Goal: Task Accomplishment & Management: Complete application form

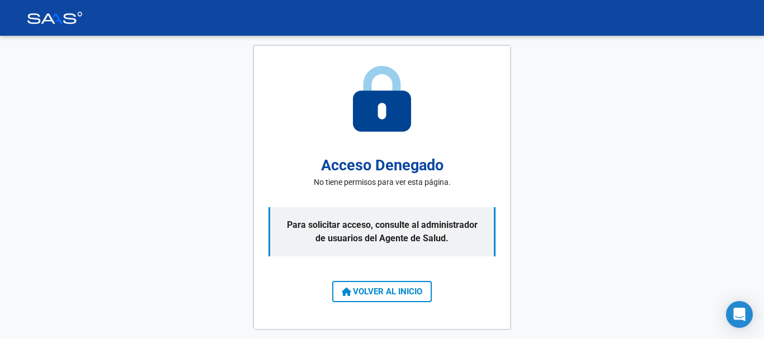
click at [356, 298] on button "VOLVER AL INICIO" at bounding box center [382, 291] width 100 height 21
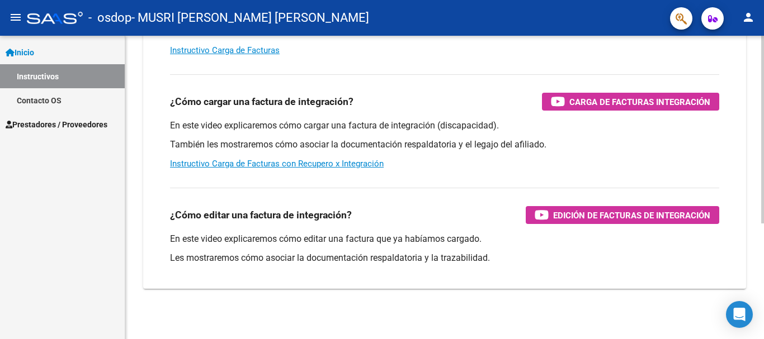
scroll to position [187, 0]
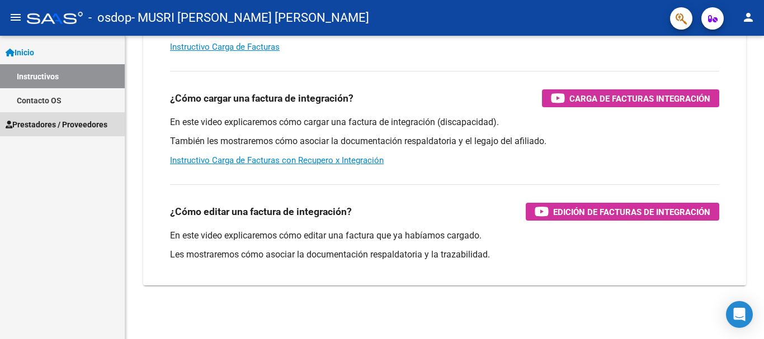
click at [35, 127] on span "Prestadores / Proveedores" at bounding box center [57, 125] width 102 height 12
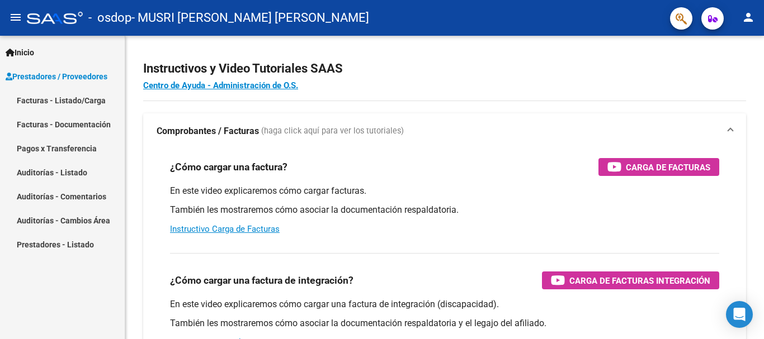
scroll to position [0, 0]
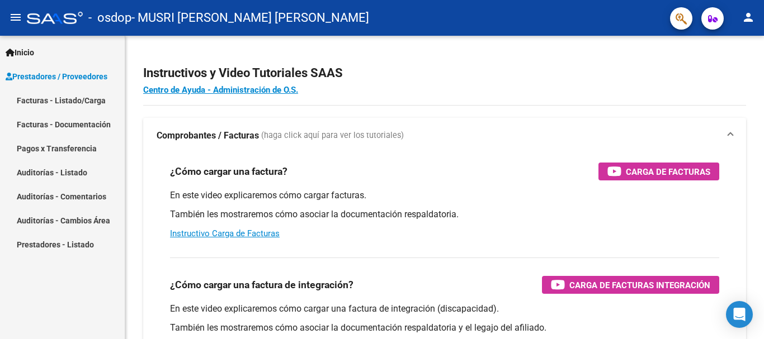
click at [745, 11] on mat-icon "person" at bounding box center [747, 17] width 13 height 13
click at [718, 48] on button "person Mi Perfil" at bounding box center [725, 47] width 68 height 27
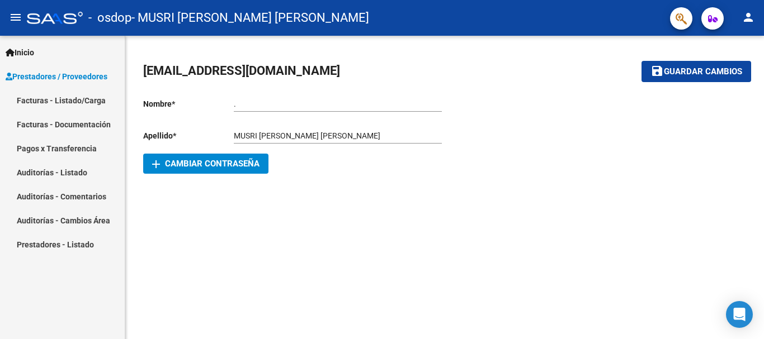
click at [34, 51] on span "Inicio" at bounding box center [20, 52] width 29 height 12
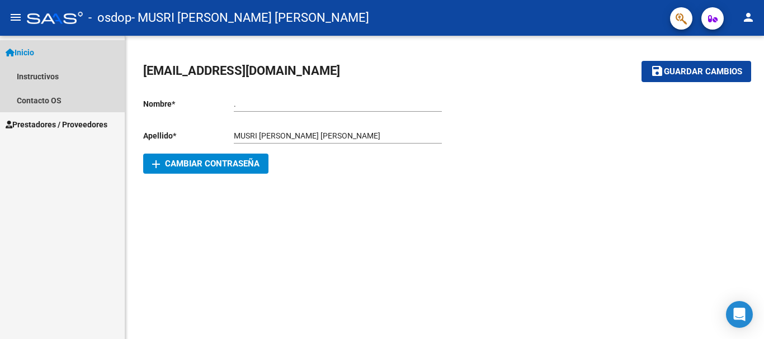
click at [34, 51] on span "Inicio" at bounding box center [20, 52] width 29 height 12
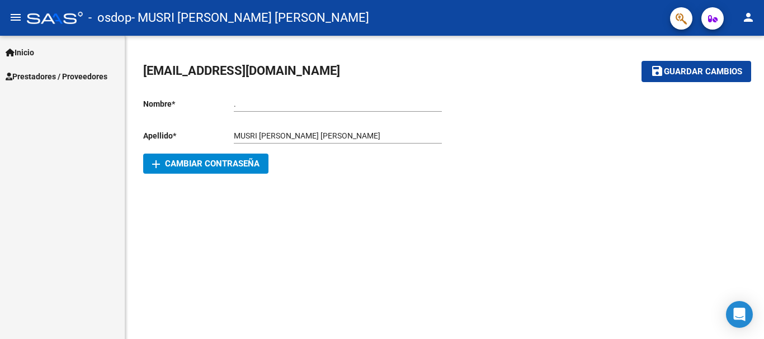
click at [44, 53] on link "Inicio" at bounding box center [62, 52] width 125 height 24
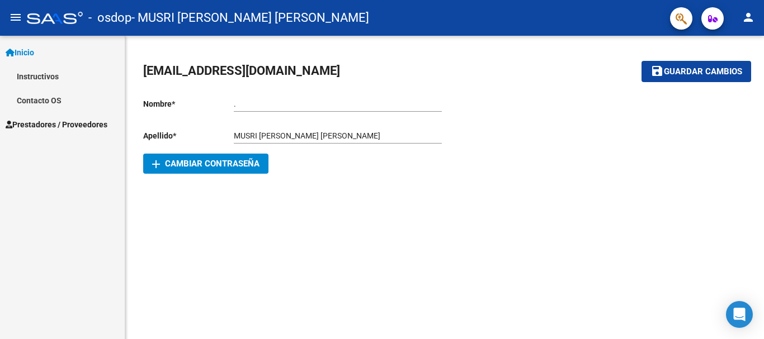
click at [47, 75] on link "Instructivos" at bounding box center [62, 76] width 125 height 24
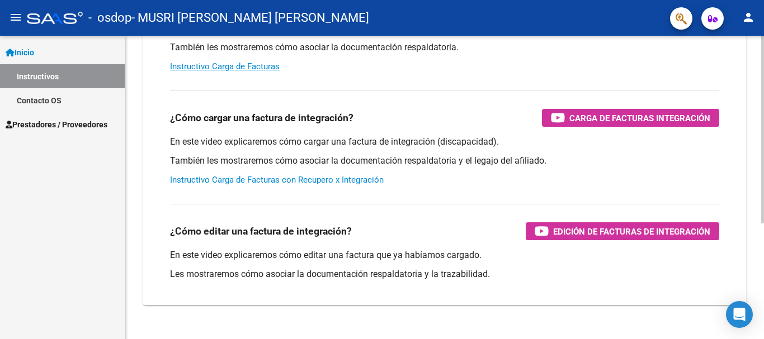
scroll to position [168, 0]
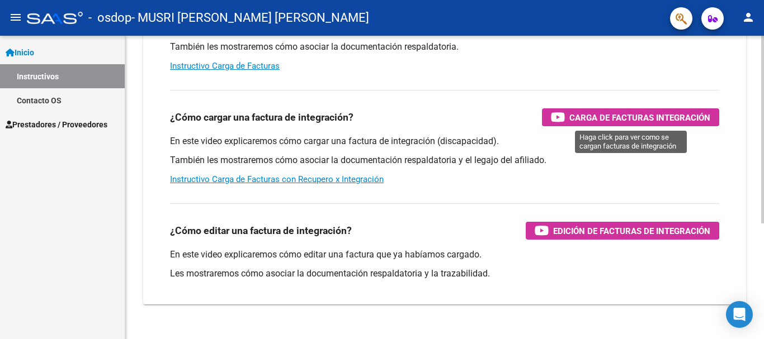
click at [587, 116] on span "Carga de Facturas Integración" at bounding box center [639, 118] width 141 height 14
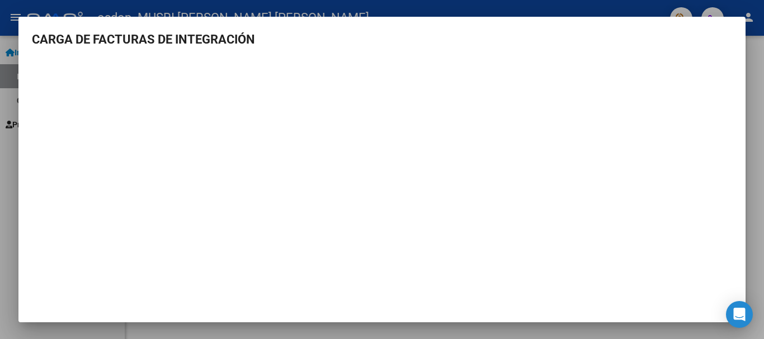
click at [607, 6] on div at bounding box center [382, 169] width 764 height 339
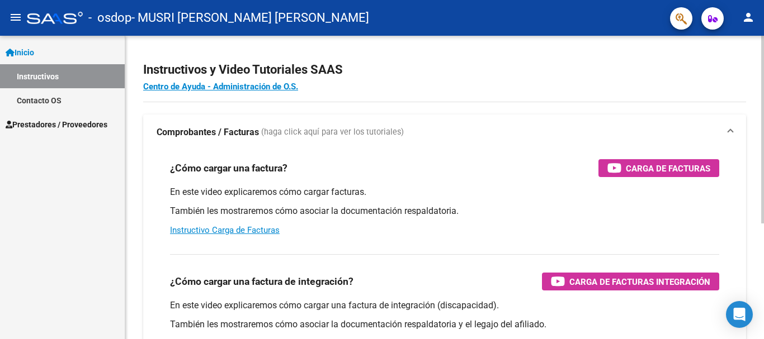
scroll to position [0, 0]
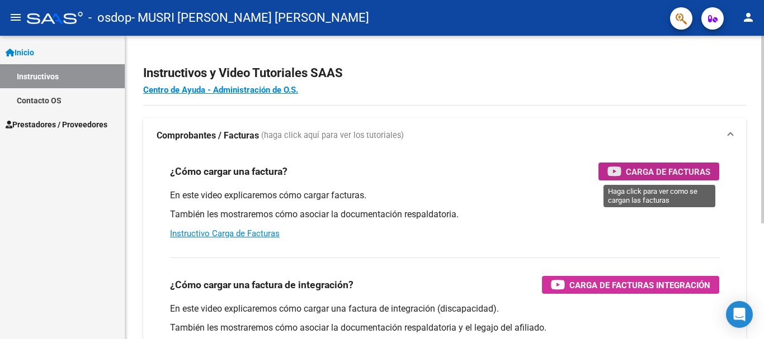
click at [617, 171] on icon "button" at bounding box center [614, 171] width 14 height 13
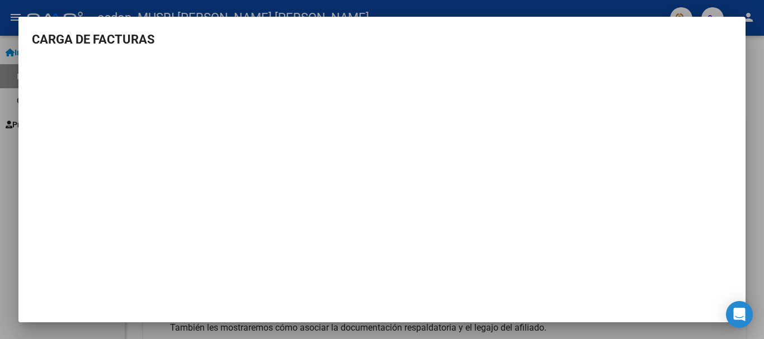
click at [2, 133] on div at bounding box center [382, 169] width 764 height 339
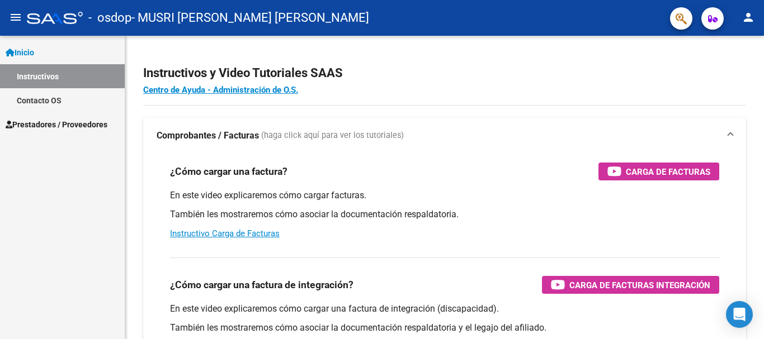
click at [40, 129] on span "Prestadores / Proveedores" at bounding box center [57, 125] width 102 height 12
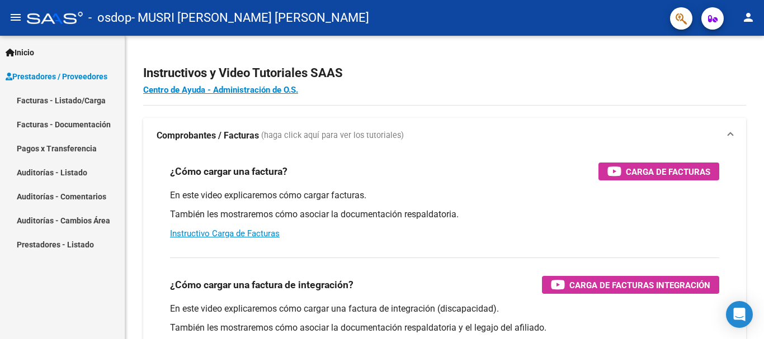
click at [67, 124] on link "Facturas - Documentación" at bounding box center [62, 124] width 125 height 24
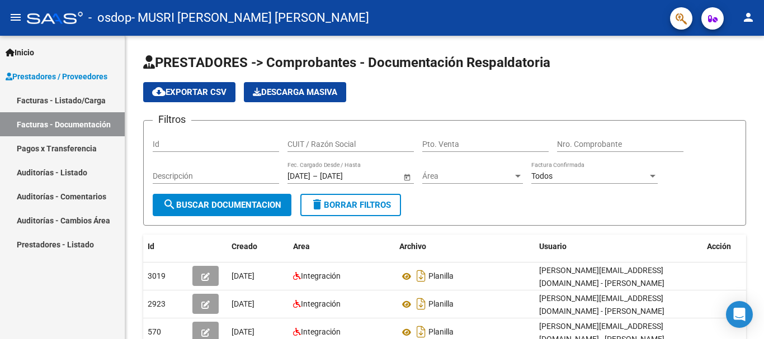
click at [63, 54] on link "Inicio" at bounding box center [62, 52] width 125 height 24
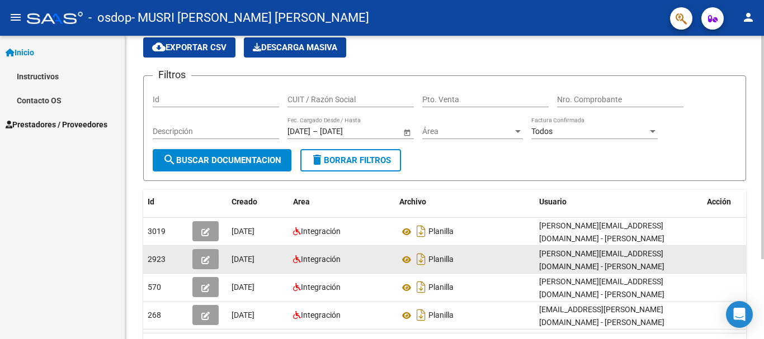
scroll to position [109, 0]
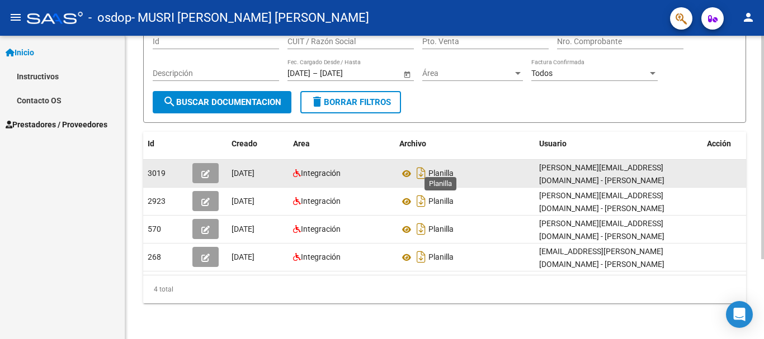
click at [433, 169] on span "Planilla" at bounding box center [440, 173] width 25 height 9
click at [422, 170] on icon "Descargar documento" at bounding box center [421, 173] width 15 height 18
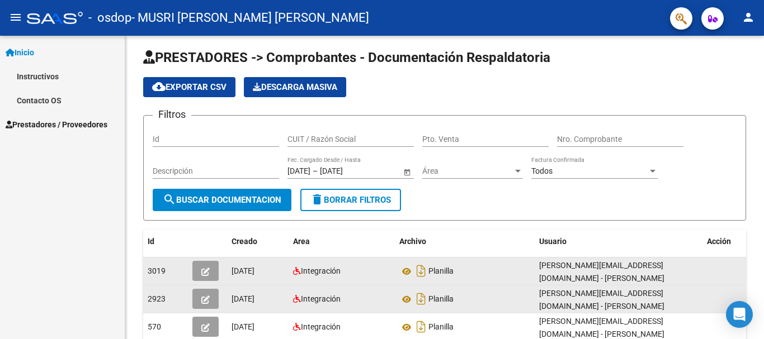
scroll to position [0, 0]
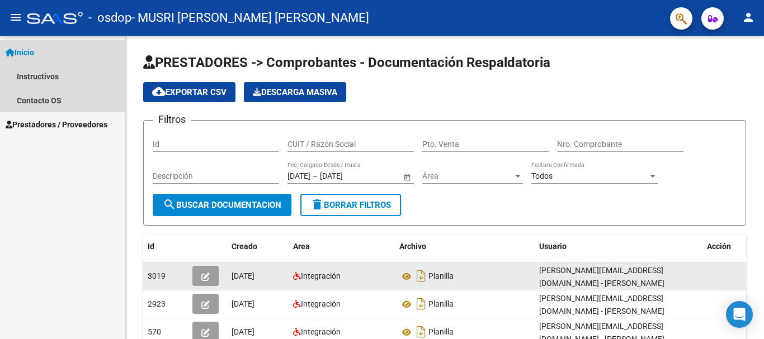
click at [70, 58] on link "Inicio" at bounding box center [62, 52] width 125 height 24
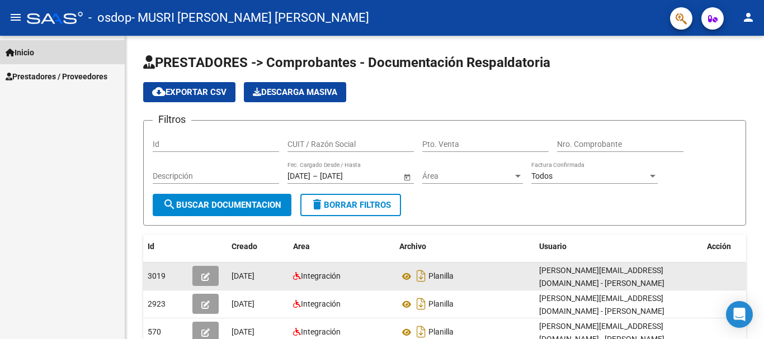
click at [70, 58] on link "Inicio" at bounding box center [62, 52] width 125 height 24
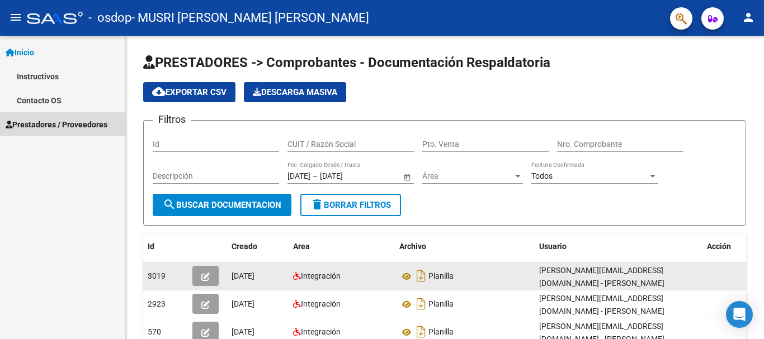
click at [47, 125] on span "Prestadores / Proveedores" at bounding box center [57, 125] width 102 height 12
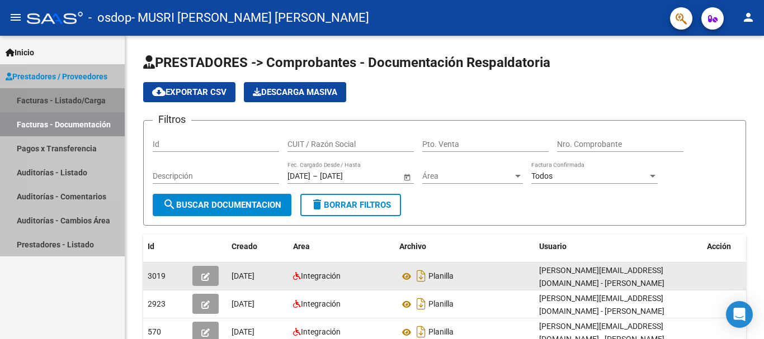
click at [61, 92] on link "Facturas - Listado/Carga" at bounding box center [62, 100] width 125 height 24
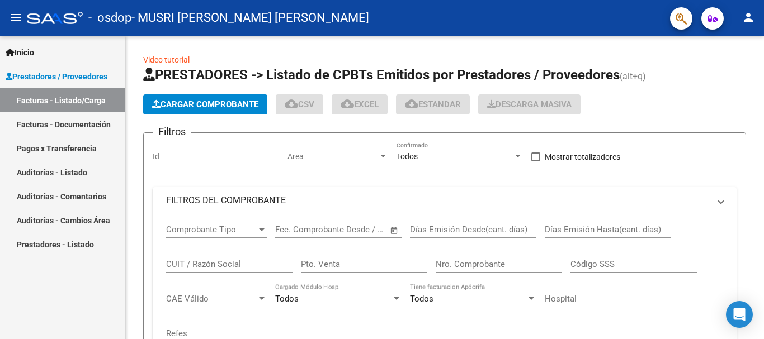
click at [61, 92] on link "Facturas - Listado/Carga" at bounding box center [62, 100] width 125 height 24
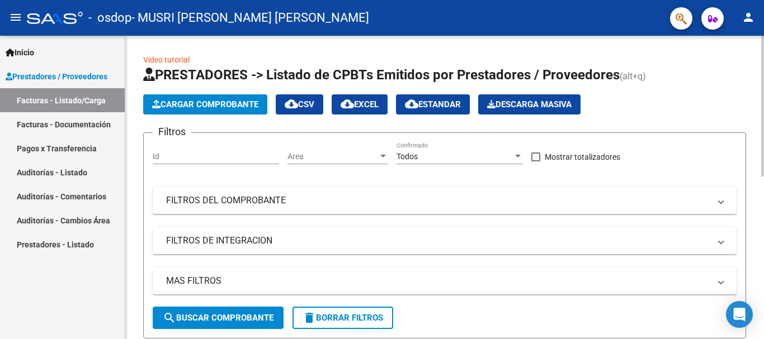
click at [224, 103] on span "Cargar Comprobante" at bounding box center [205, 105] width 106 height 10
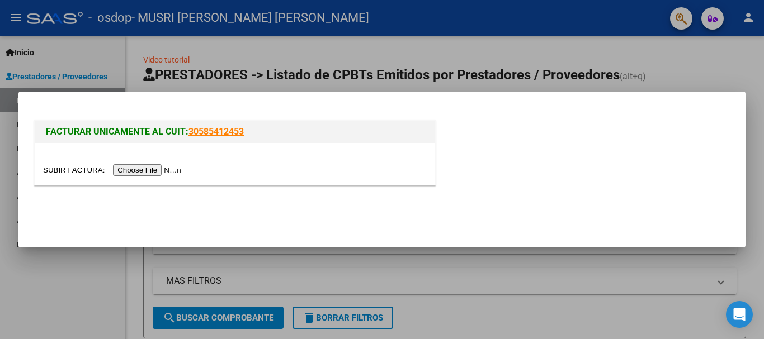
click at [162, 170] on input "file" at bounding box center [113, 170] width 141 height 12
click at [175, 168] on input "file" at bounding box center [113, 170] width 141 height 12
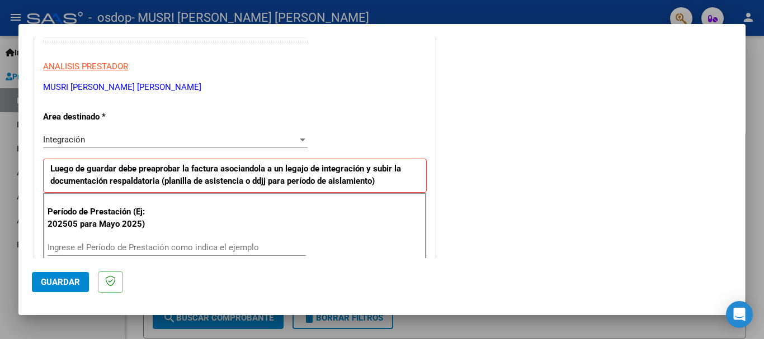
scroll to position [233, 0]
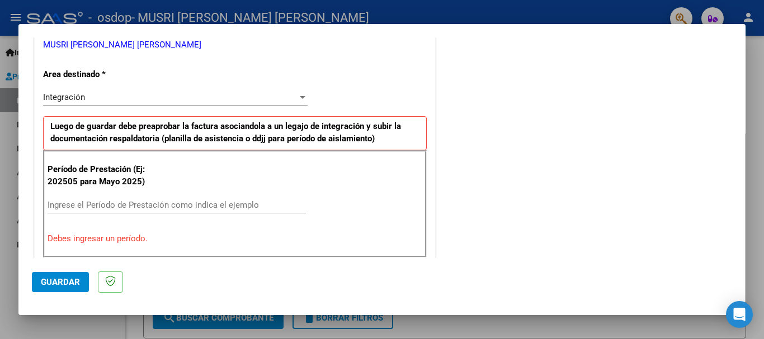
click at [157, 210] on div "Ingrese el Período de Prestación como indica el ejemplo" at bounding box center [177, 205] width 258 height 17
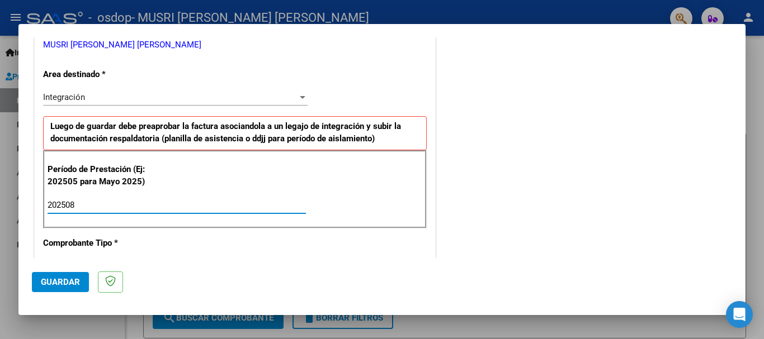
type input "202508"
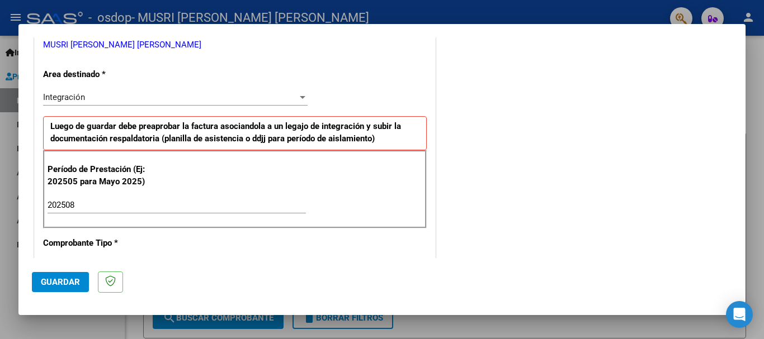
click at [569, 227] on div "COMENTARIOS Comentarios del Prestador / Gerenciador:" at bounding box center [585, 303] width 294 height 972
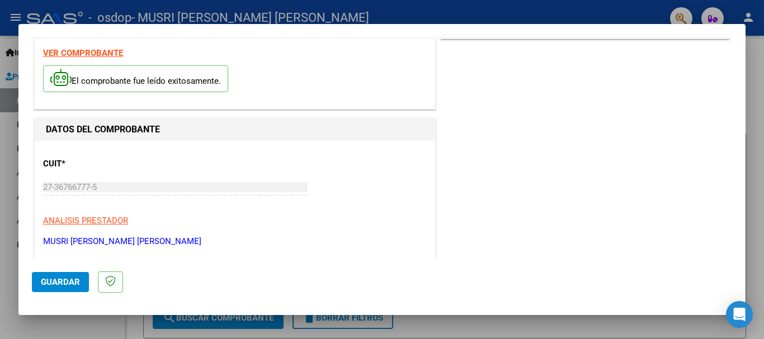
scroll to position [0, 0]
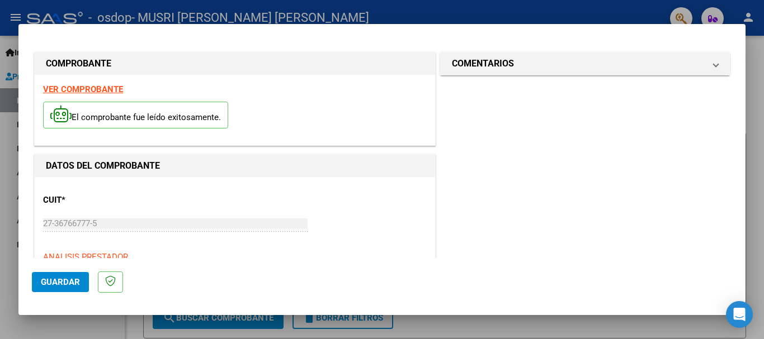
click at [701, 10] on div at bounding box center [382, 169] width 764 height 339
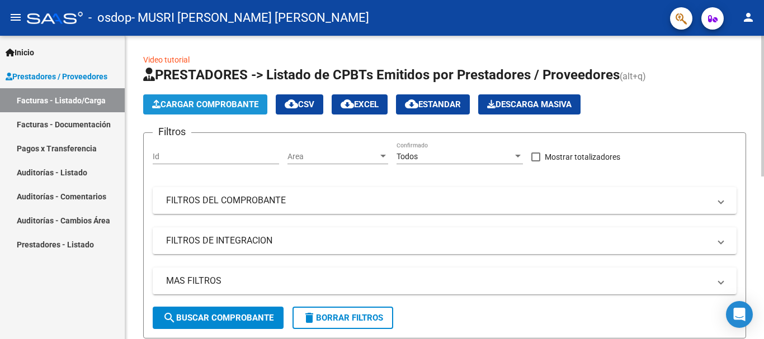
click at [235, 101] on span "Cargar Comprobante" at bounding box center [205, 105] width 106 height 10
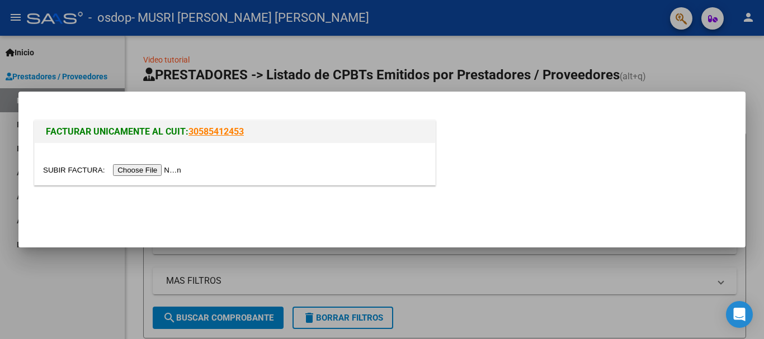
click at [163, 179] on div at bounding box center [235, 164] width 400 height 42
click at [164, 175] on input "file" at bounding box center [113, 170] width 141 height 12
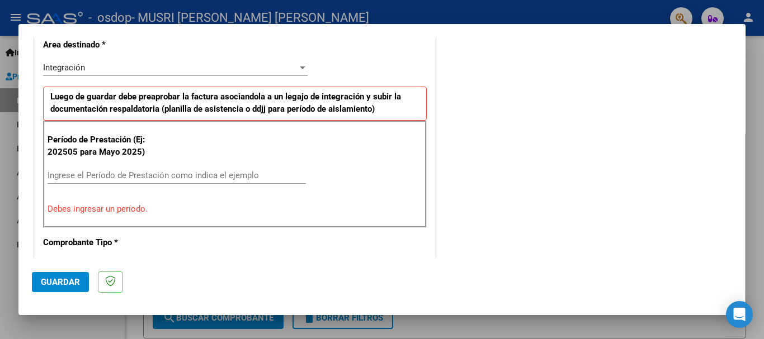
scroll to position [258, 0]
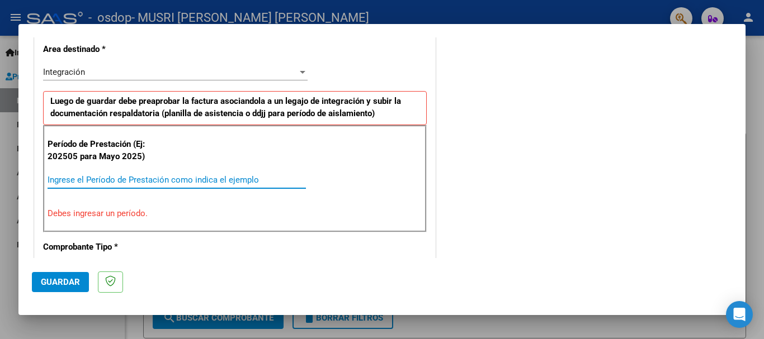
click at [119, 181] on input "Ingrese el Período de Prestación como indica el ejemplo" at bounding box center [177, 180] width 258 height 10
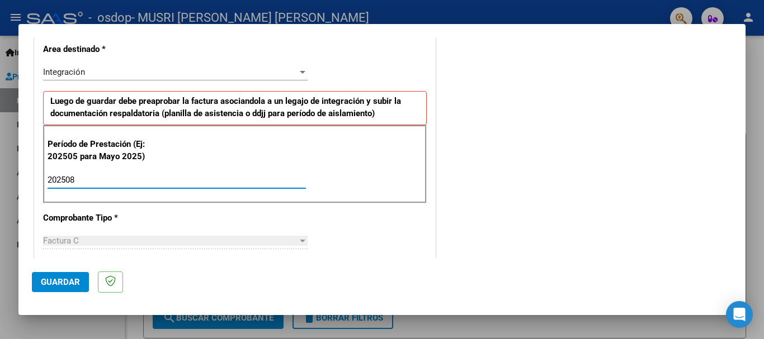
type input "202508"
click at [510, 63] on div "COMENTARIOS Comentarios del Prestador / Gerenciador:" at bounding box center [585, 277] width 294 height 972
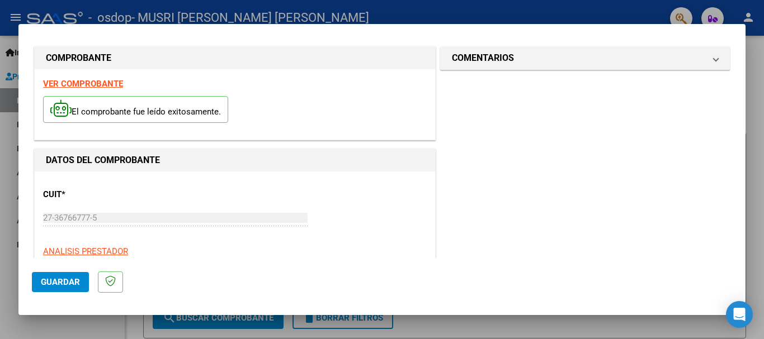
scroll to position [0, 0]
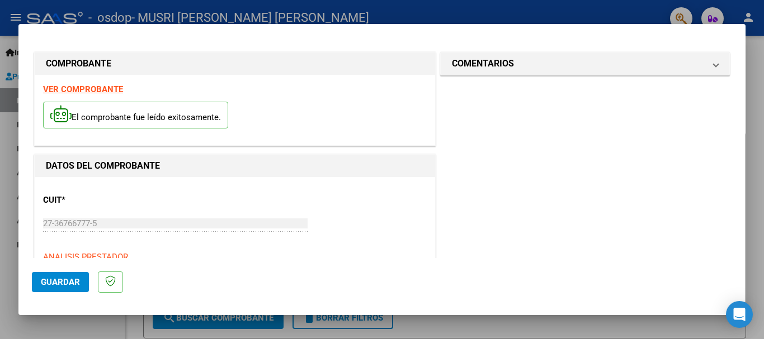
click at [62, 286] on span "Guardar" at bounding box center [60, 282] width 39 height 10
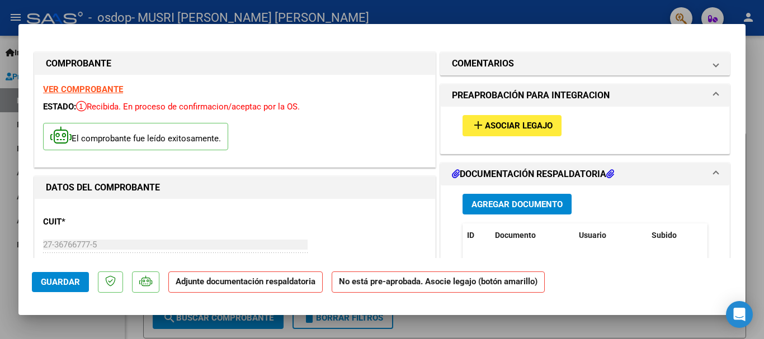
click at [490, 134] on button "add Asociar Legajo" at bounding box center [511, 125] width 99 height 21
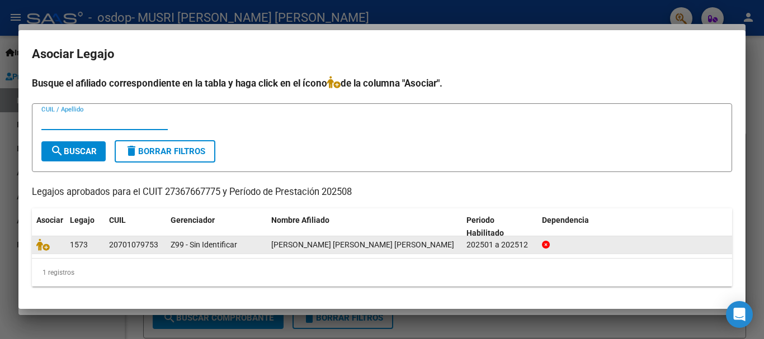
click at [294, 242] on span "[PERSON_NAME] [PERSON_NAME] [PERSON_NAME]" at bounding box center [362, 244] width 183 height 9
click at [327, 249] on span "[PERSON_NAME] [PERSON_NAME] [PERSON_NAME]" at bounding box center [362, 244] width 183 height 9
click at [349, 248] on span "[PERSON_NAME] [PERSON_NAME] [PERSON_NAME]" at bounding box center [362, 244] width 183 height 9
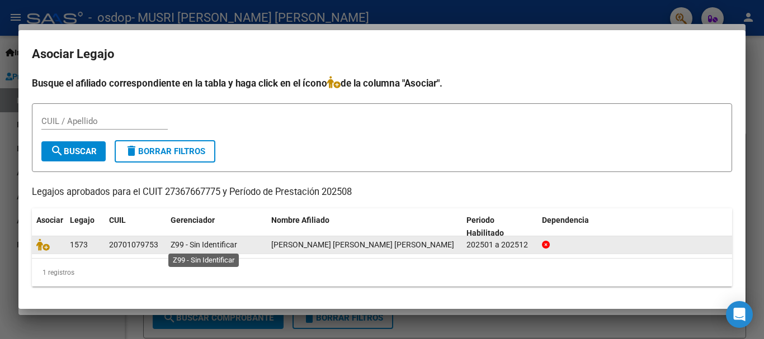
click at [180, 245] on span "Z99 - Sin Identificar" at bounding box center [204, 244] width 67 height 9
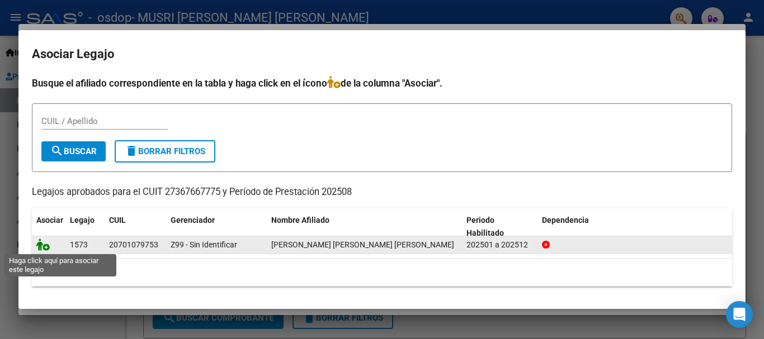
click at [44, 244] on icon at bounding box center [42, 245] width 13 height 12
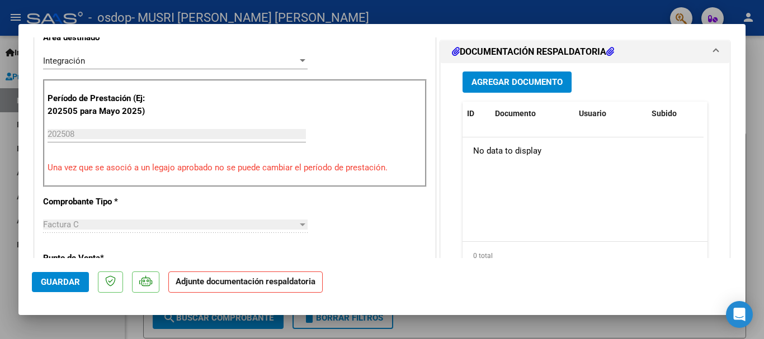
scroll to position [224, 0]
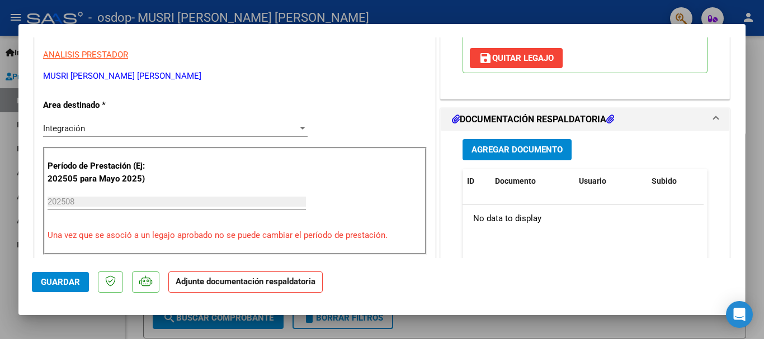
click at [533, 147] on span "Agregar Documento" at bounding box center [516, 150] width 91 height 10
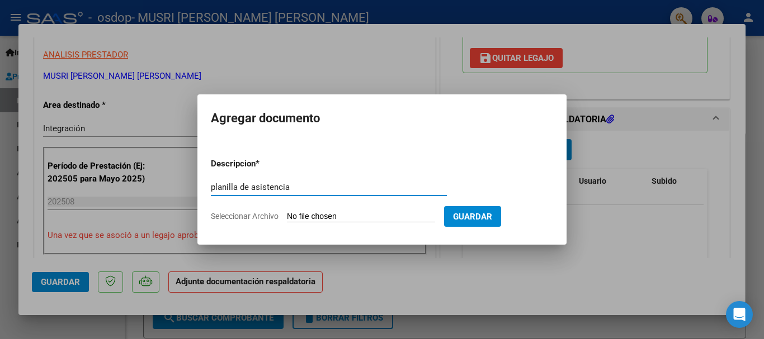
type input "planilla de asistencia"
click at [401, 220] on input "Seleccionar Archivo" at bounding box center [361, 217] width 148 height 11
type input "C:\fakepath\matilda planilla agosto (1).pdf"
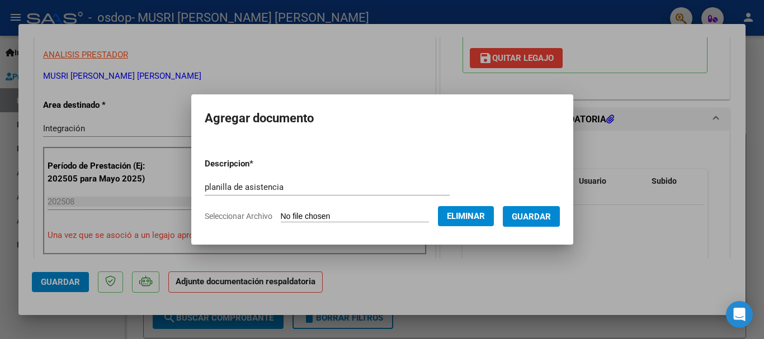
click at [535, 216] on span "Guardar" at bounding box center [531, 217] width 39 height 10
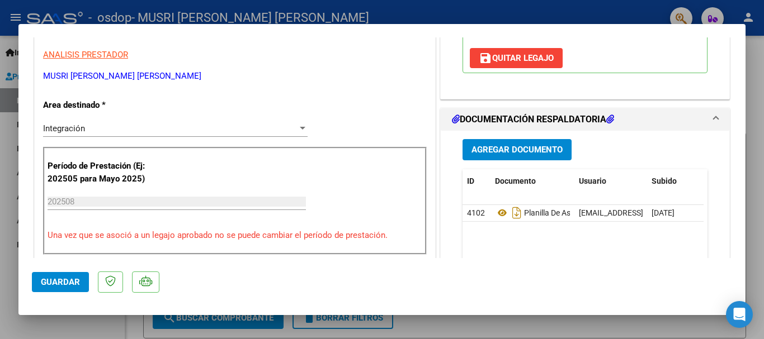
click at [276, 135] on div "Integración Seleccionar Area" at bounding box center [175, 128] width 264 height 17
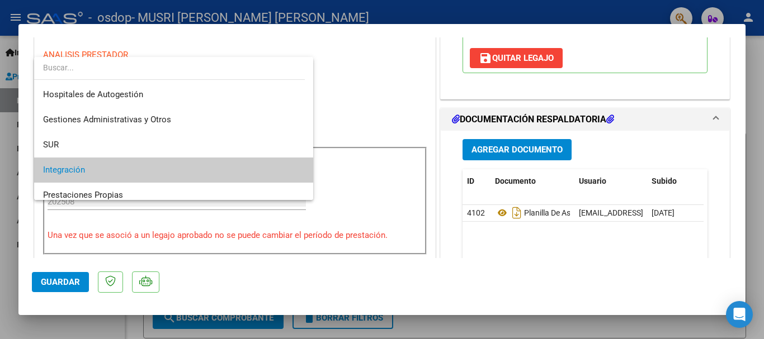
scroll to position [42, 0]
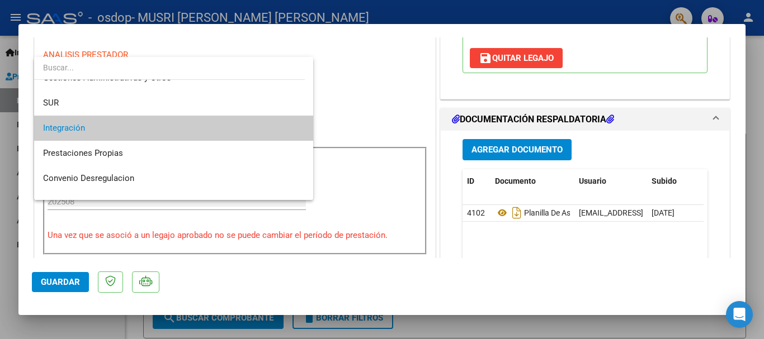
click at [276, 135] on span "Integración" at bounding box center [173, 128] width 261 height 25
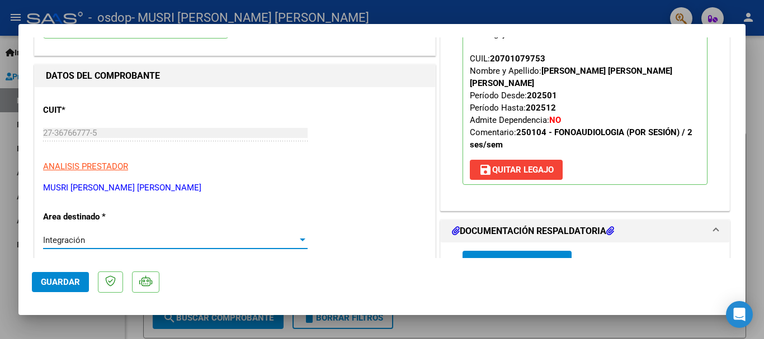
scroll to position [0, 0]
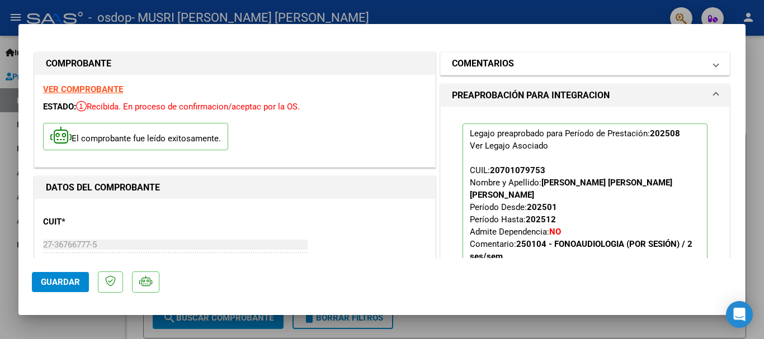
click at [489, 66] on h1 "COMENTARIOS" at bounding box center [483, 63] width 62 height 13
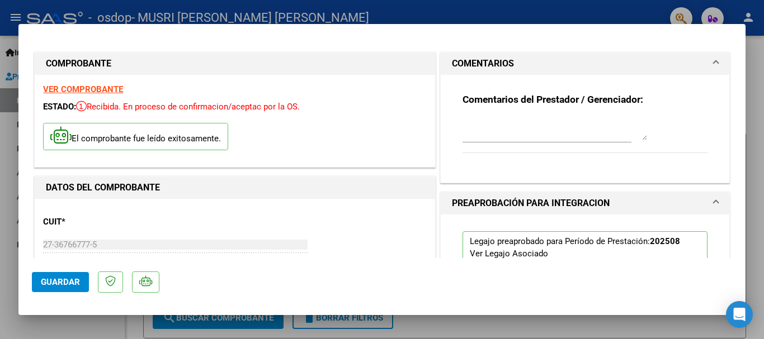
click at [489, 66] on h1 "COMENTARIOS" at bounding box center [483, 63] width 62 height 13
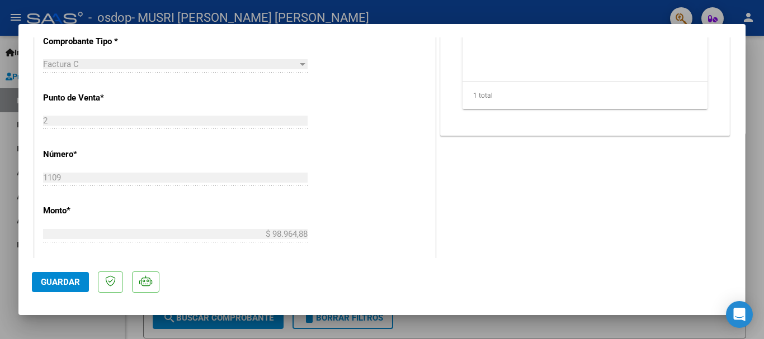
scroll to position [559, 0]
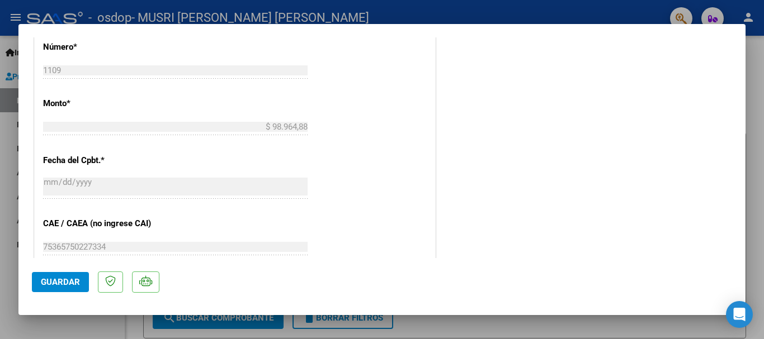
click at [45, 280] on span "Guardar" at bounding box center [60, 282] width 39 height 10
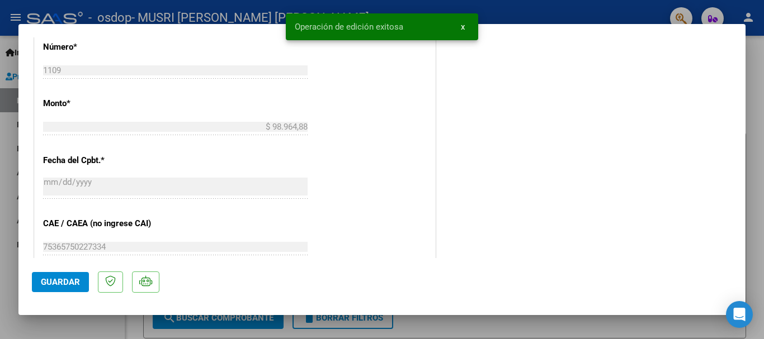
click at [362, 31] on span "Operación de edición exitosa" at bounding box center [349, 26] width 108 height 11
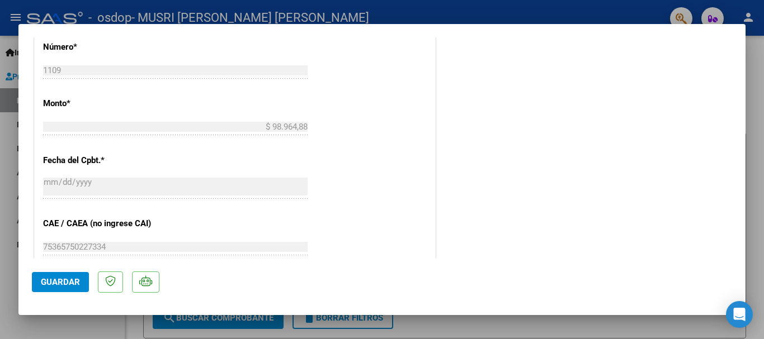
click at [62, 290] on button "Guardar" at bounding box center [60, 282] width 57 height 20
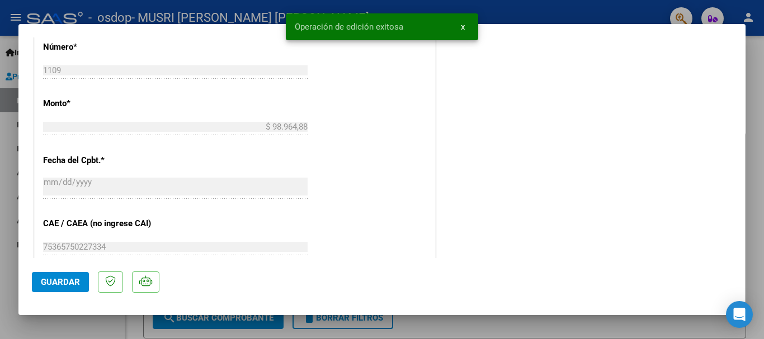
click at [539, 330] on div at bounding box center [382, 169] width 764 height 339
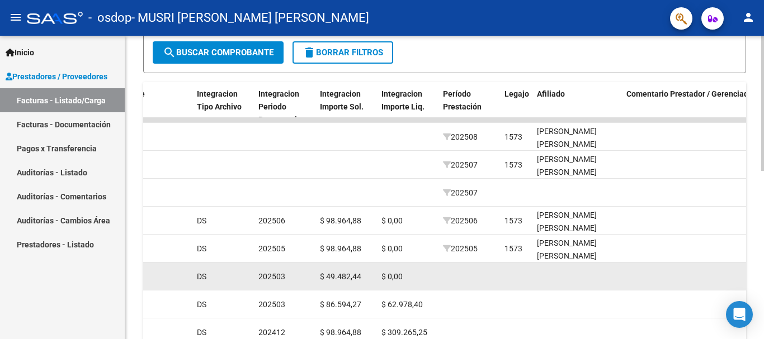
scroll to position [321, 0]
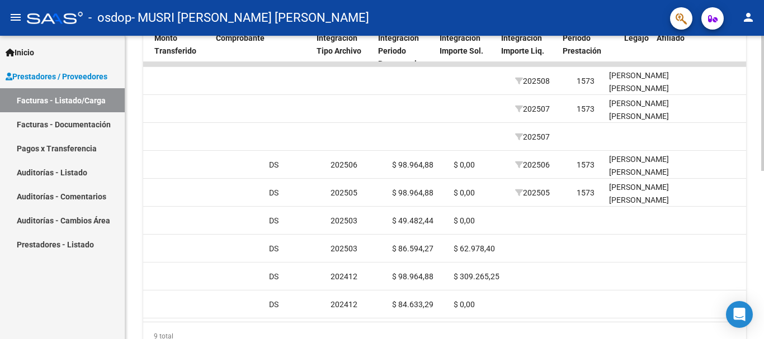
click at [468, 338] on div "9 total" at bounding box center [444, 337] width 603 height 28
click at [468, 339] on div "9 total" at bounding box center [444, 337] width 603 height 28
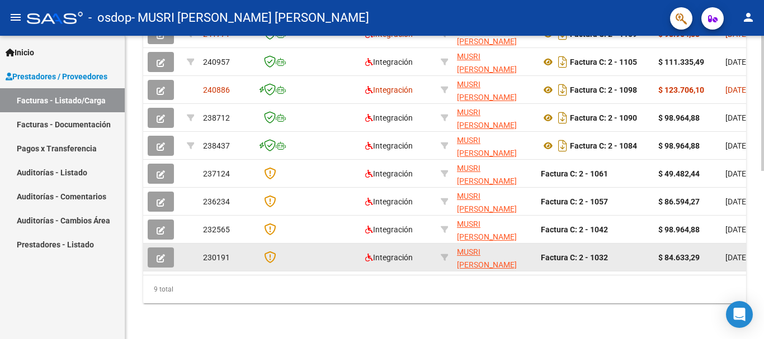
scroll to position [210, 0]
